Goal: Information Seeking & Learning: Learn about a topic

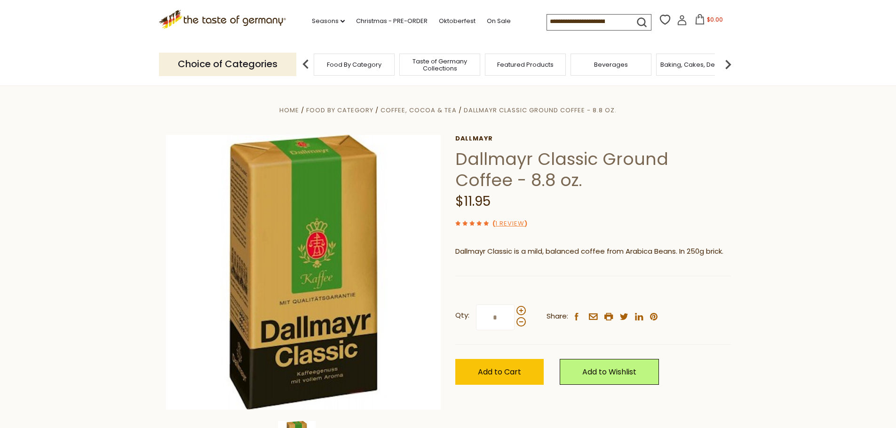
click at [800, 229] on section "Home Food By Category Coffee, Cocoa & Tea Dallmayr Classic Ground Coffee - 8.8 …" at bounding box center [448, 295] width 896 height 418
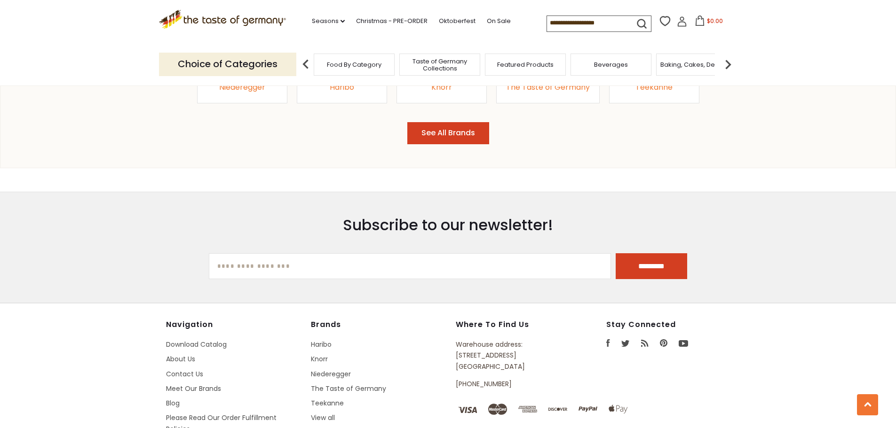
scroll to position [1257, 0]
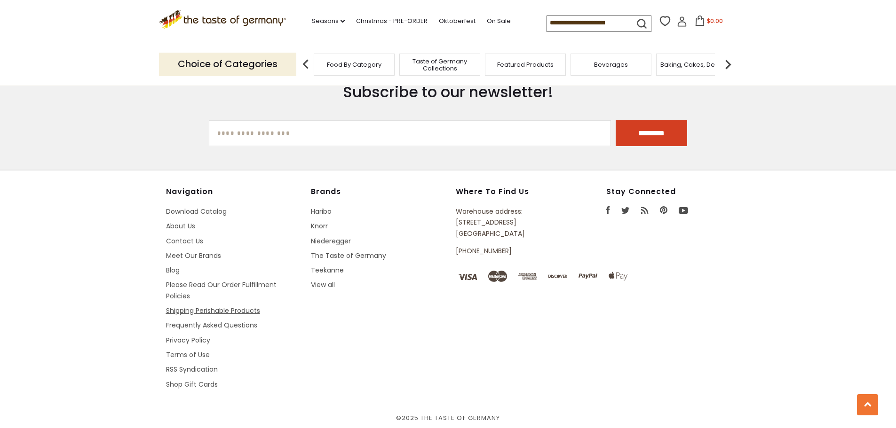
click at [189, 311] on link "Shipping Perishable Products" at bounding box center [213, 310] width 94 height 9
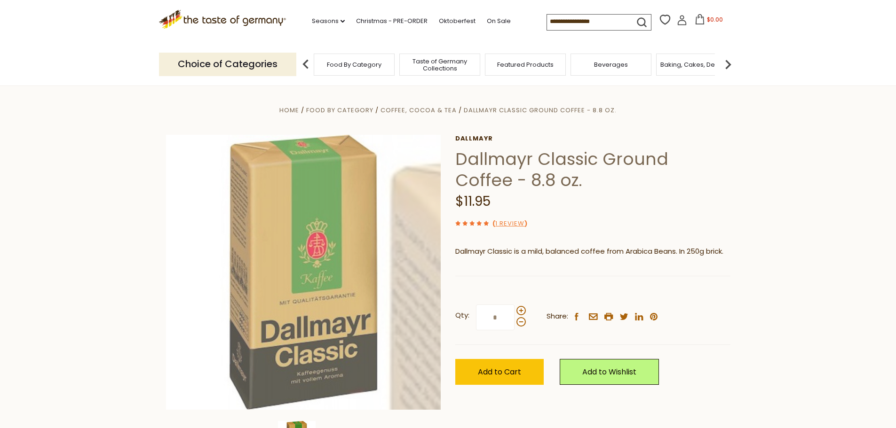
scroll to position [1252, 0]
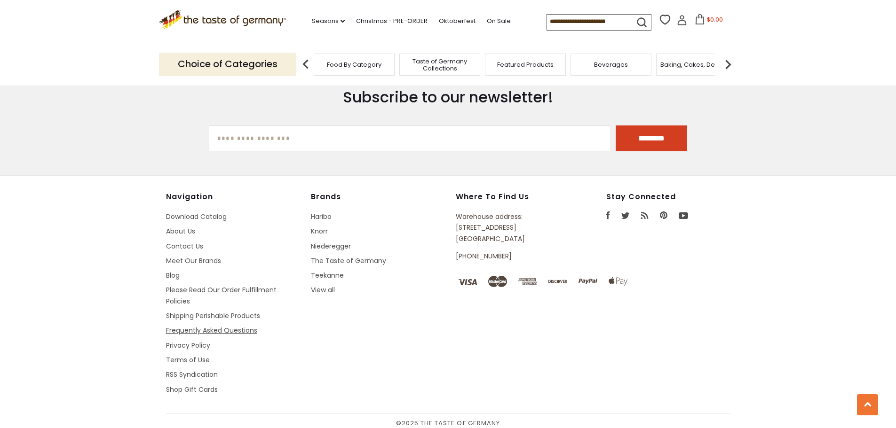
click at [189, 330] on link "Frequently Asked Questions" at bounding box center [211, 330] width 91 height 9
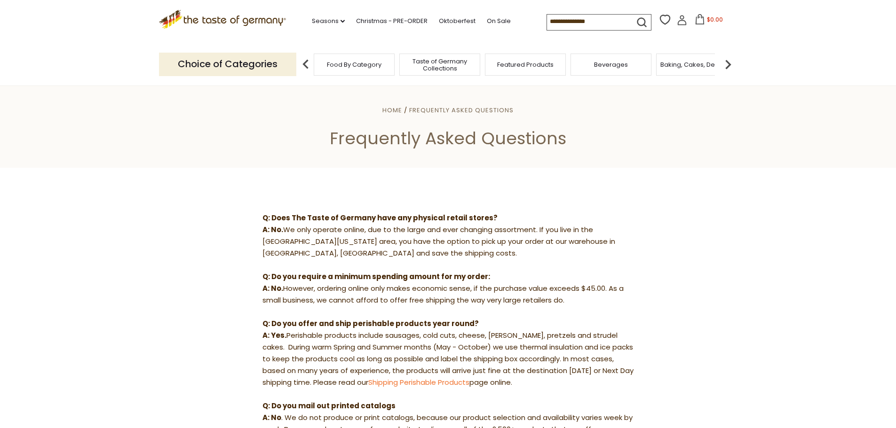
click at [251, 17] on icon ".st0{fill:#EDD300;} .st1{fill:#D33E21;}" at bounding box center [222, 19] width 127 height 19
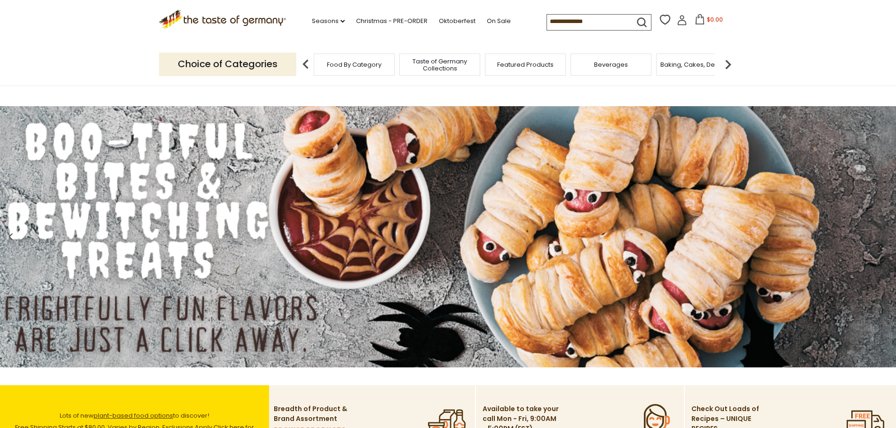
click at [362, 65] on span "Food By Category" at bounding box center [354, 64] width 55 height 7
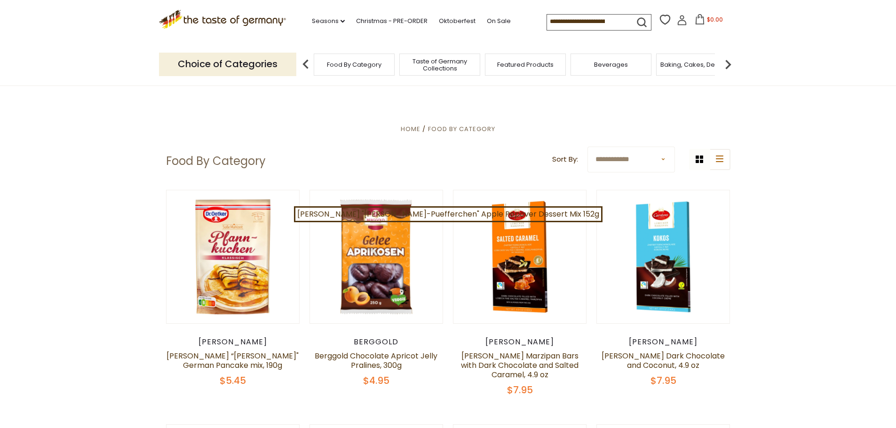
click at [587, 16] on input at bounding box center [586, 21] width 79 height 13
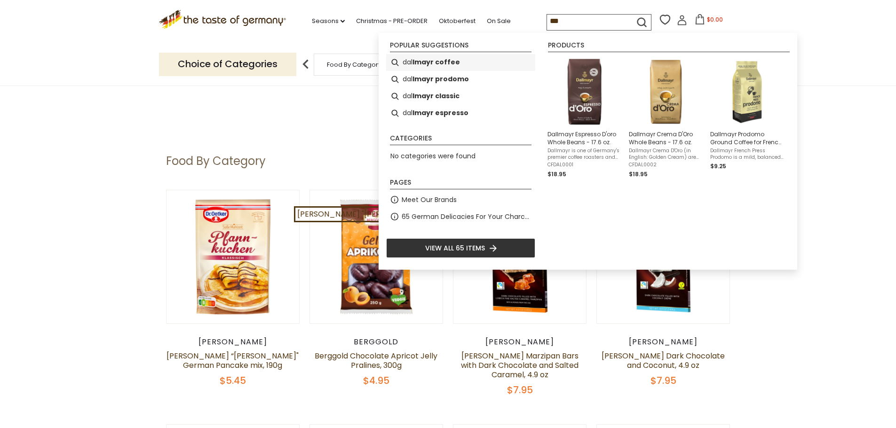
click at [444, 63] on b "lmayr coffee" at bounding box center [435, 62] width 47 height 11
type input "**********"
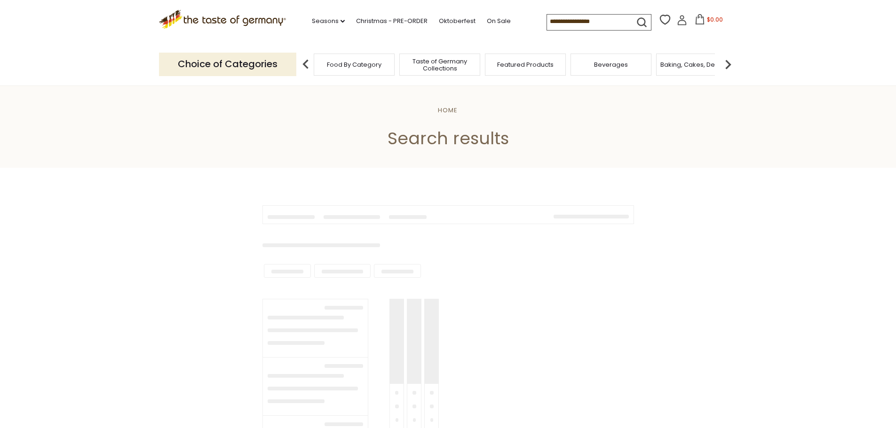
type input "**********"
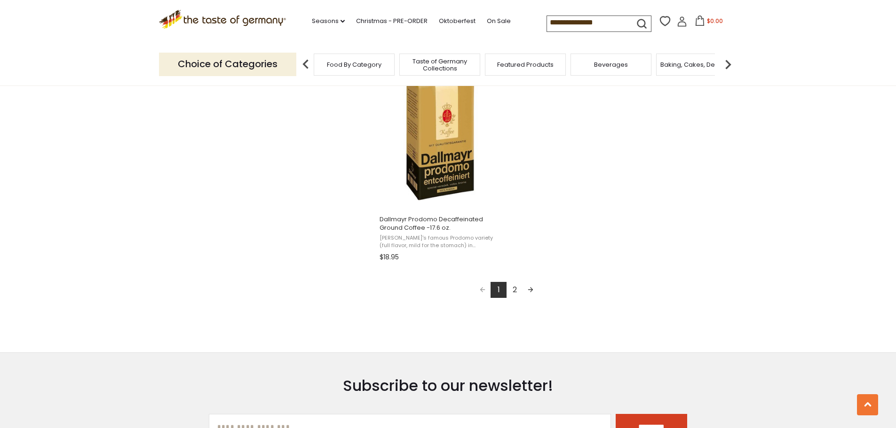
scroll to position [1646, 0]
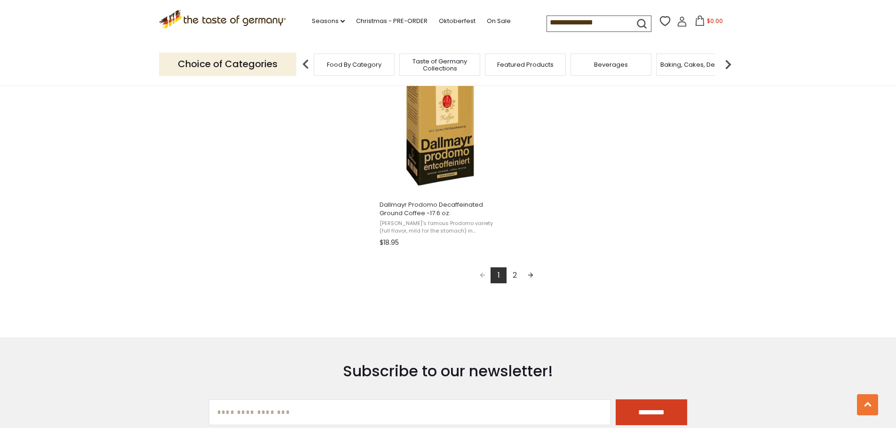
click at [512, 273] on link "2" at bounding box center [514, 276] width 16 height 16
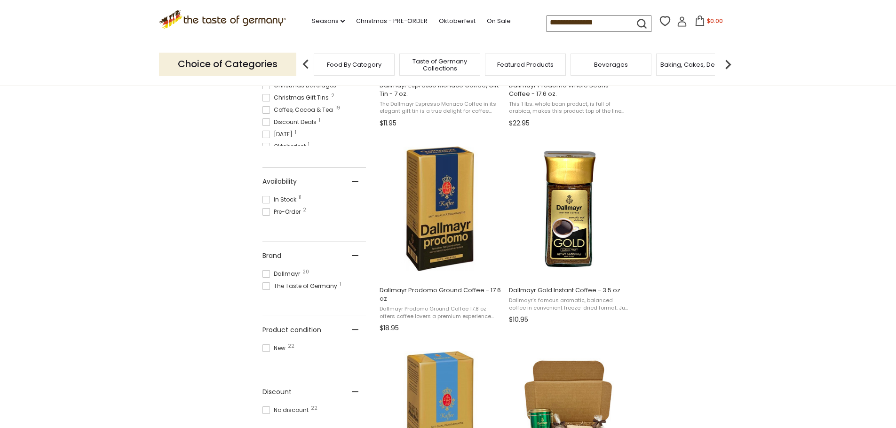
scroll to position [517, 0]
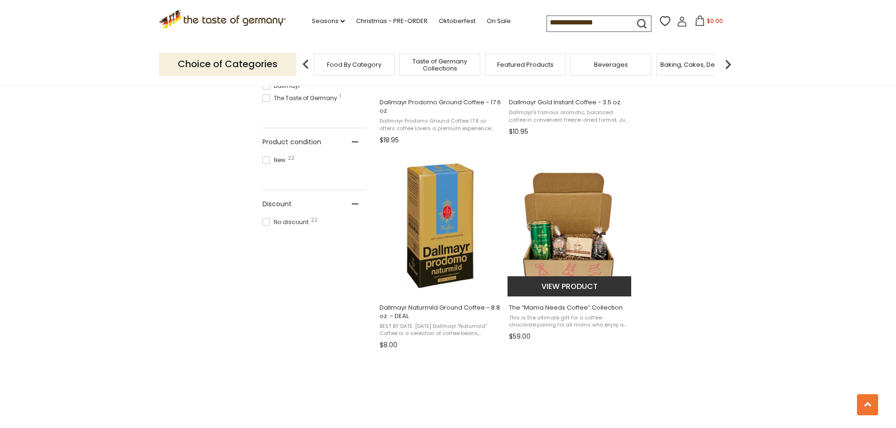
click at [581, 308] on span "The “Mama Needs Coffee” Collection" at bounding box center [570, 308] width 122 height 8
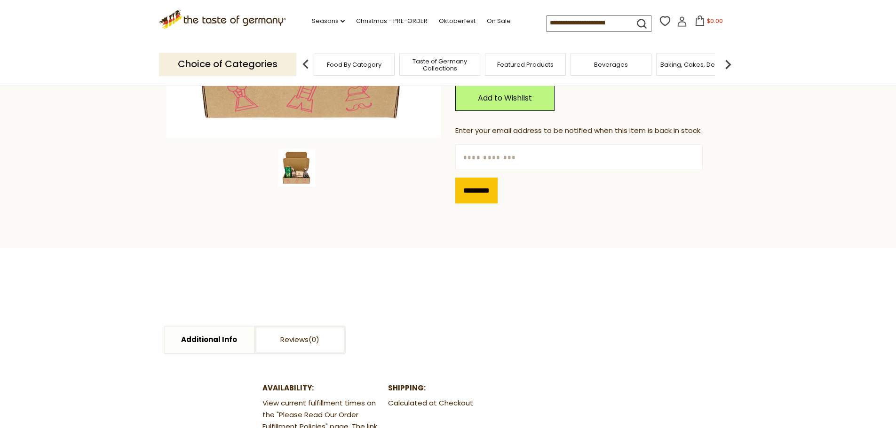
scroll to position [141, 0]
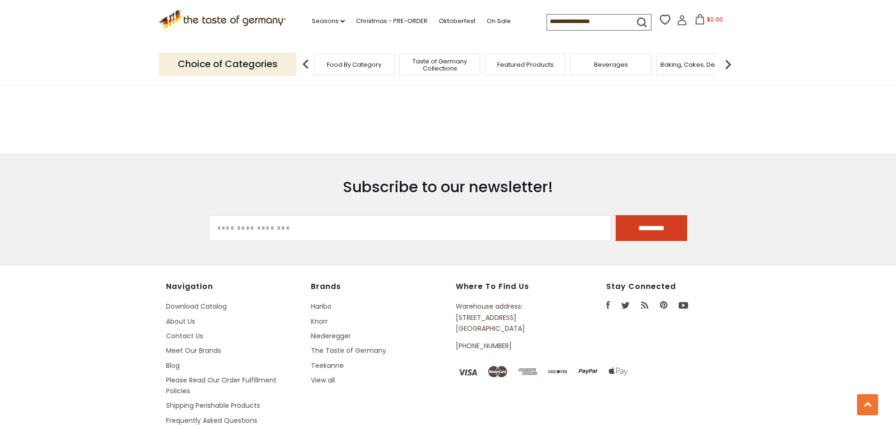
type input "**********"
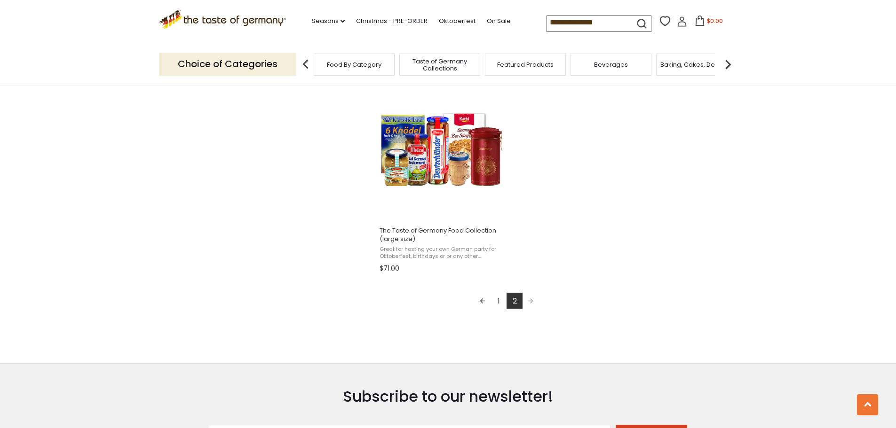
scroll to position [752, 0]
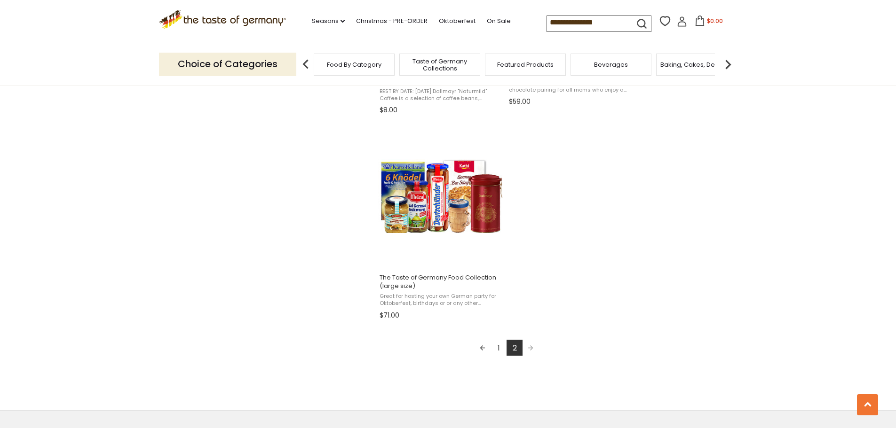
click at [500, 351] on link "1" at bounding box center [498, 348] width 16 height 16
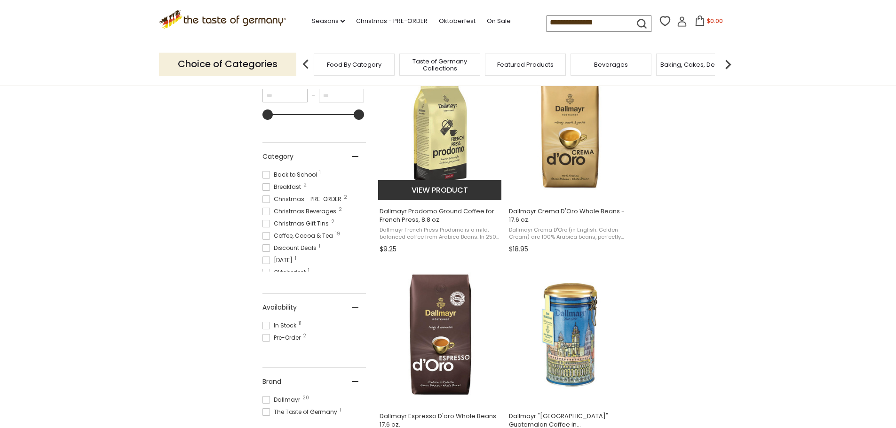
scroll to position [94, 0]
